Goal: Task Accomplishment & Management: Use online tool/utility

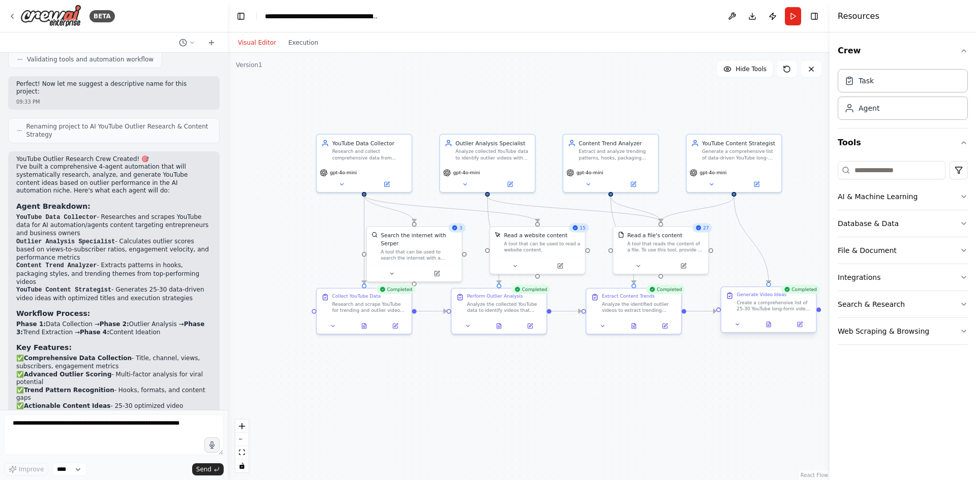
click at [764, 311] on div "Create a comprehensive list of 25-30 YouTube long-form video ideas optimized fo…" at bounding box center [774, 305] width 75 height 12
click at [752, 307] on div "Create a comprehensive list of 25-30 YouTube long-form video ideas optimized fo…" at bounding box center [774, 305] width 75 height 12
drag, startPoint x: 770, startPoint y: 328, endPoint x: 755, endPoint y: 311, distance: 23.0
click at [771, 328] on button at bounding box center [768, 324] width 33 height 9
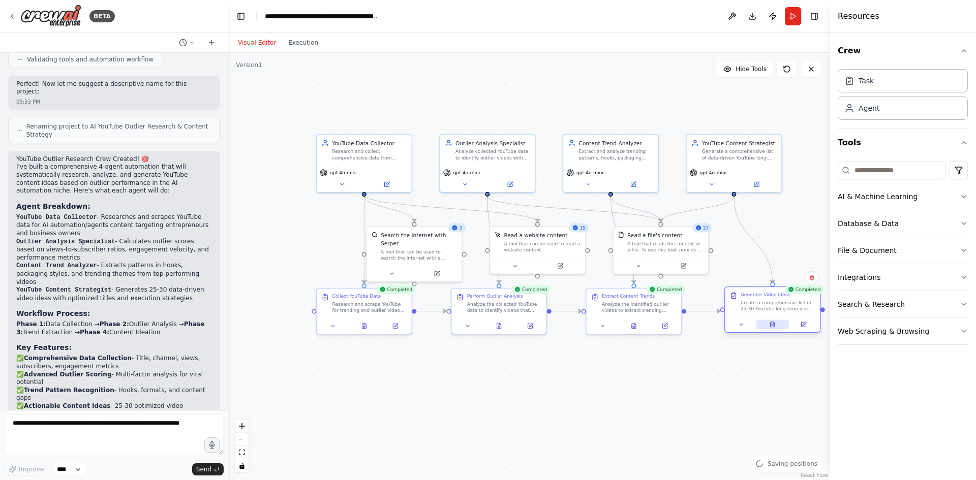
click at [772, 323] on icon at bounding box center [773, 324] width 4 height 5
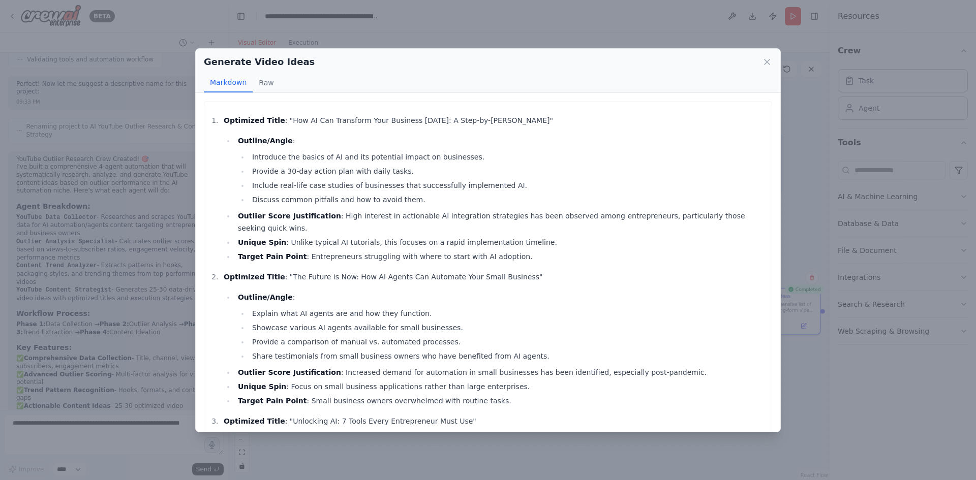
click at [235, 167] on li "Outline/Angle : Introduce the basics of AI and its potential impact on business…" at bounding box center [501, 170] width 532 height 71
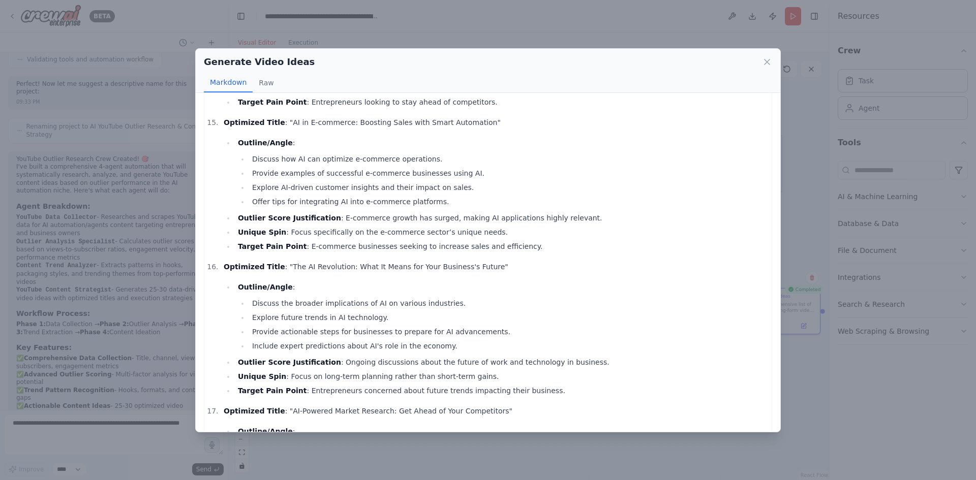
scroll to position [2237, 0]
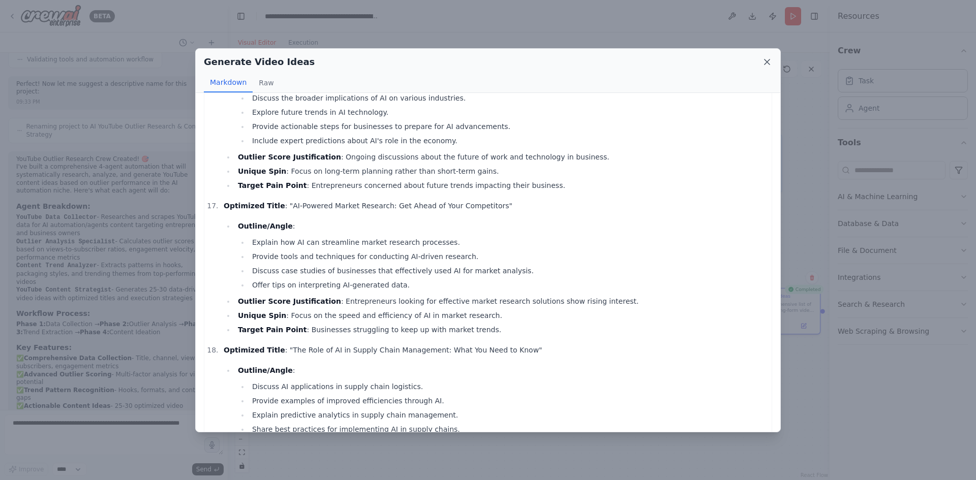
click at [768, 63] on icon at bounding box center [767, 62] width 10 height 10
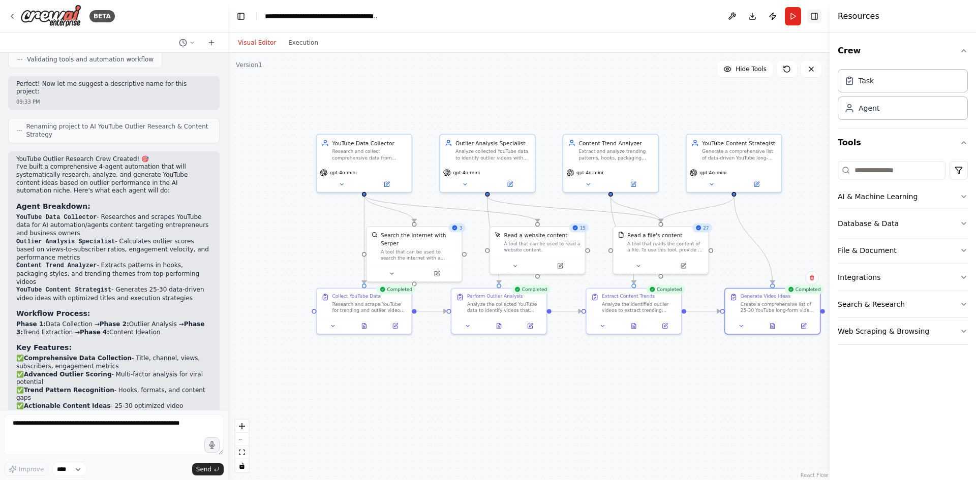
click at [811, 16] on button "Toggle Right Sidebar" at bounding box center [814, 16] width 14 height 14
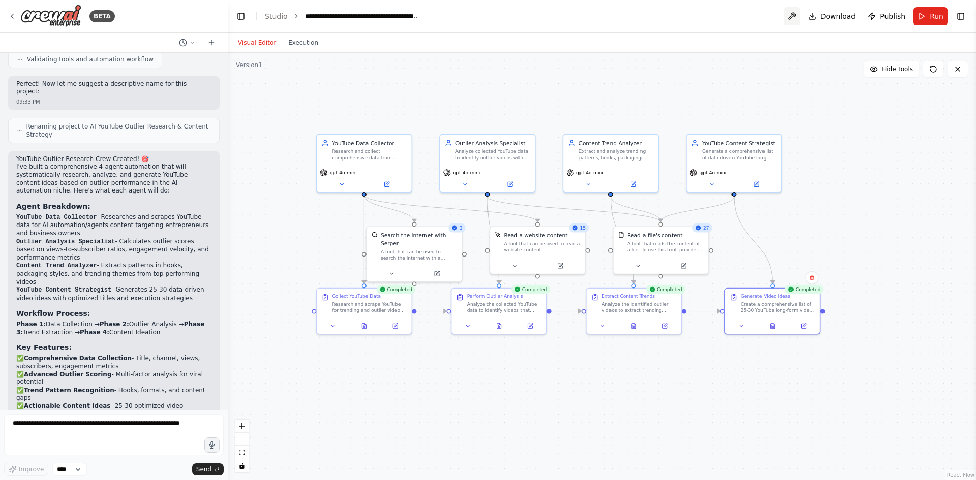
click at [800, 13] on button at bounding box center [792, 16] width 16 height 18
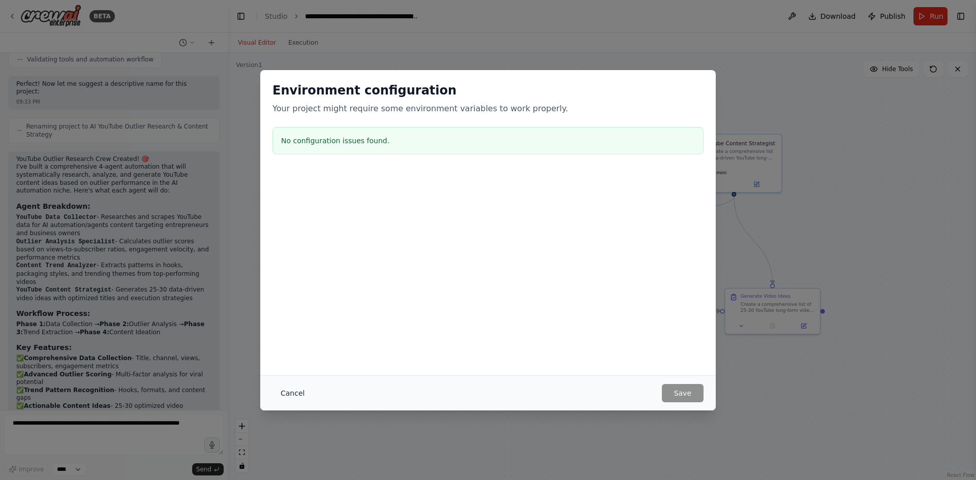
click at [295, 394] on button "Cancel" at bounding box center [292, 393] width 40 height 18
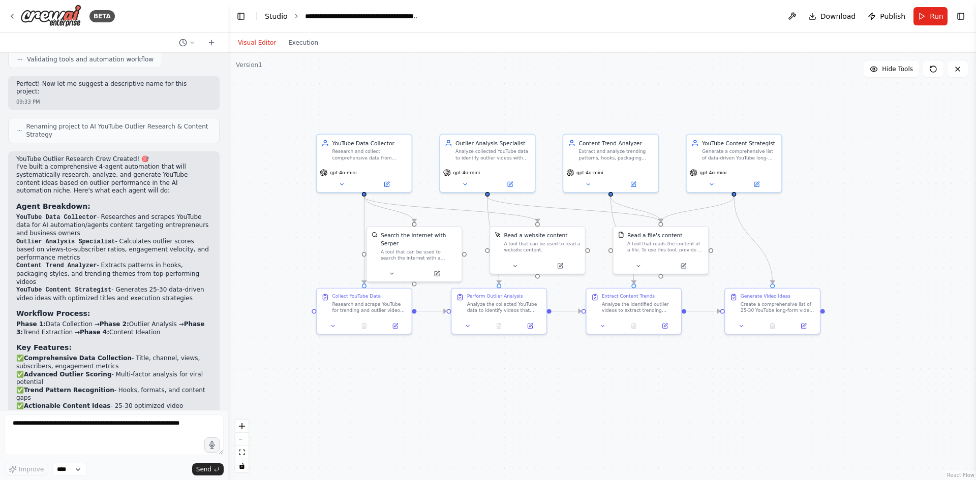
click at [277, 17] on link "Studio" at bounding box center [276, 16] width 23 height 8
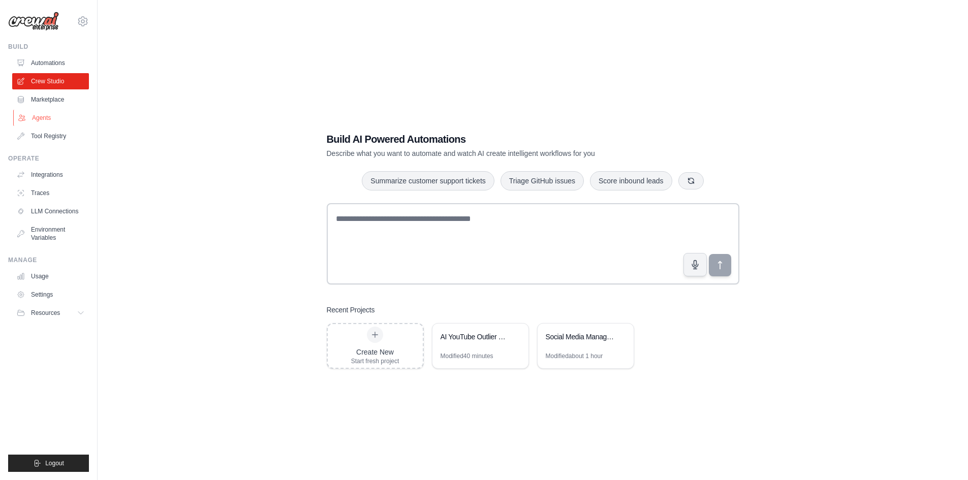
click at [54, 117] on link "Agents" at bounding box center [51, 118] width 77 height 16
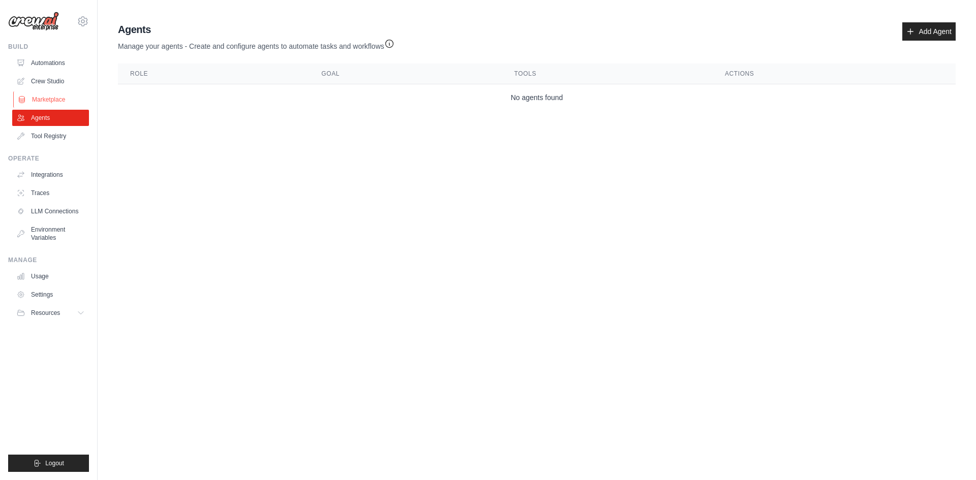
click at [62, 94] on link "Marketplace" at bounding box center [51, 99] width 77 height 16
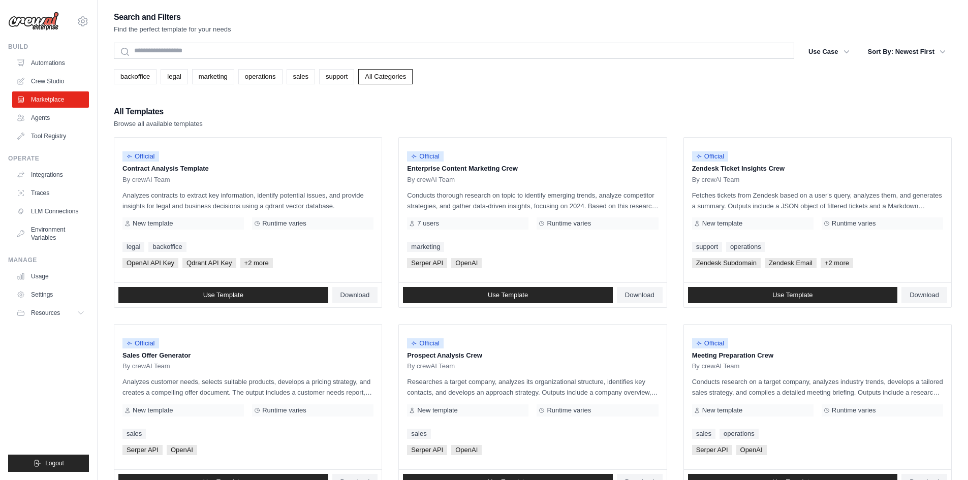
click at [62, 78] on link "Crew Studio" at bounding box center [50, 81] width 77 height 16
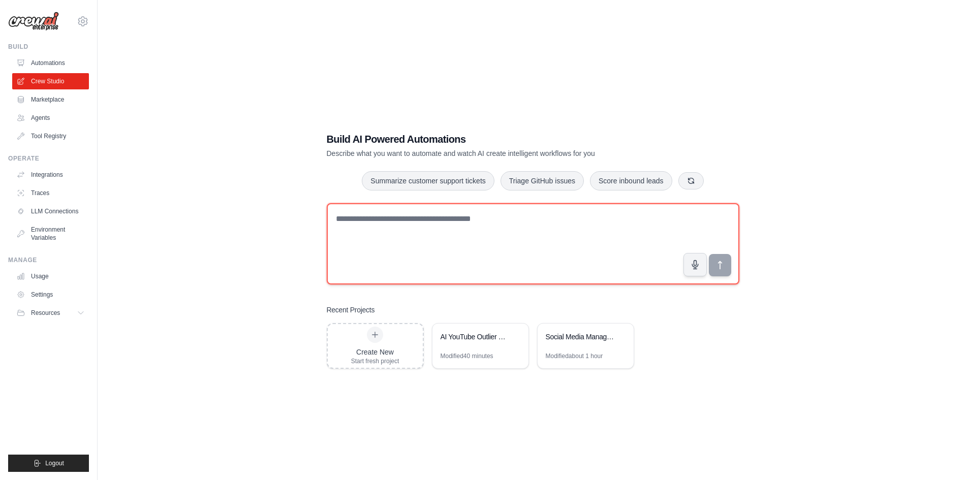
click at [402, 226] on textarea at bounding box center [533, 243] width 413 height 81
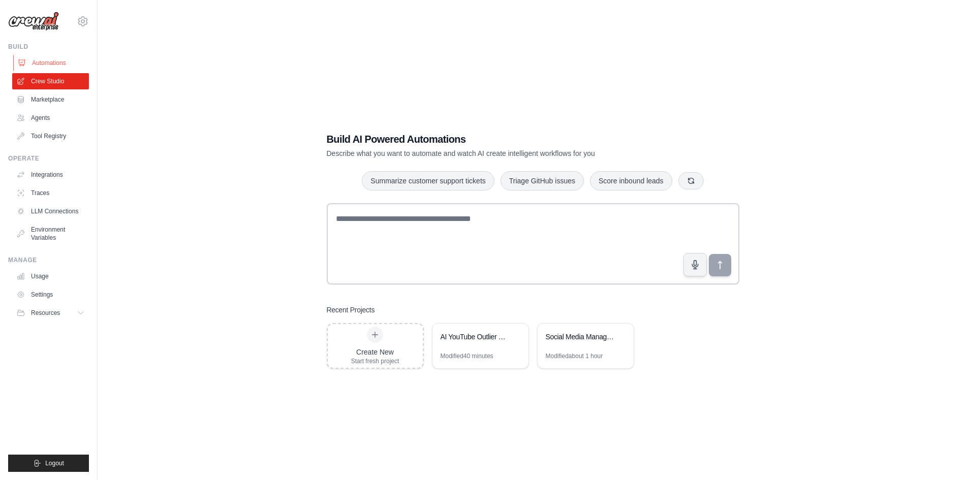
click at [72, 62] on link "Automations" at bounding box center [51, 63] width 77 height 16
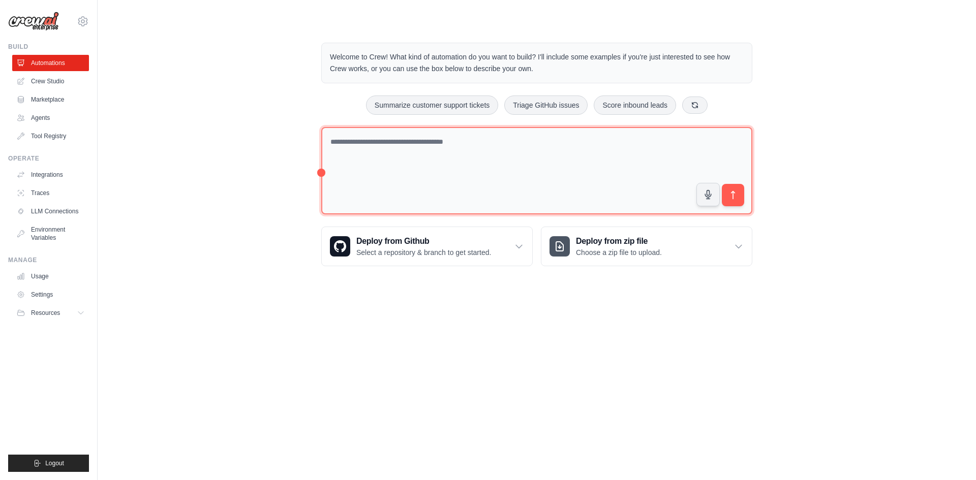
click at [428, 154] on textarea at bounding box center [536, 171] width 431 height 88
click at [374, 166] on textarea at bounding box center [536, 171] width 431 height 88
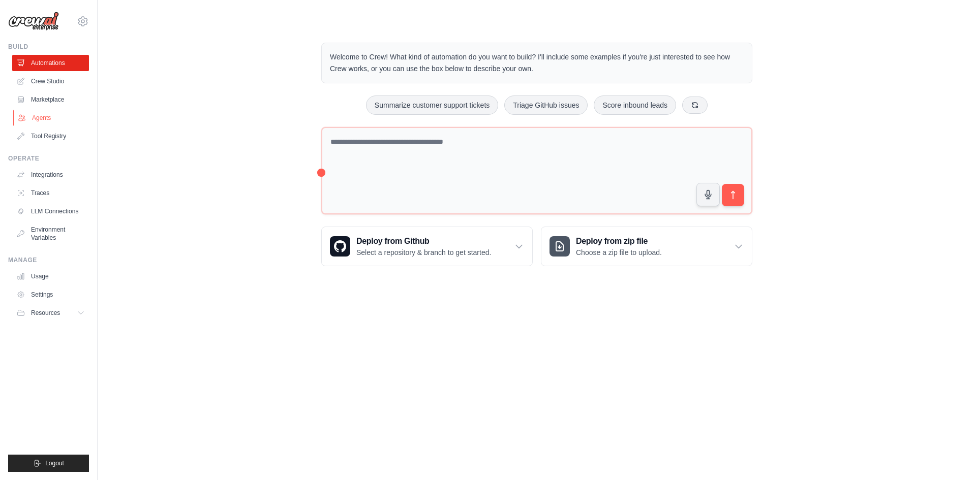
click at [40, 115] on link "Agents" at bounding box center [51, 118] width 77 height 16
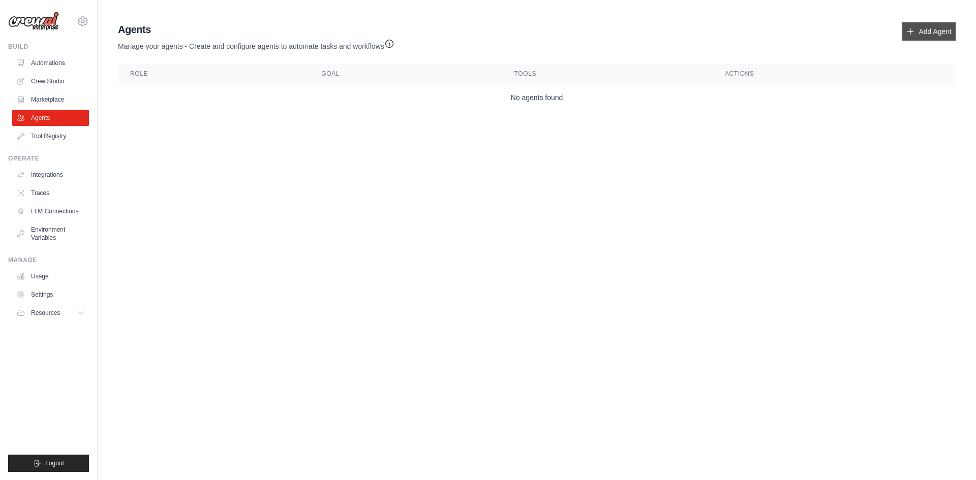
click at [913, 33] on icon at bounding box center [910, 31] width 8 height 8
